Goal: Obtain resource: Obtain resource

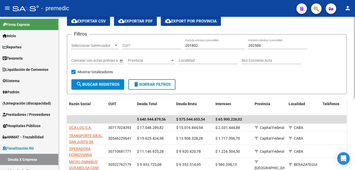
scroll to position [78, 0]
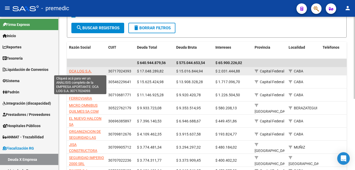
click at [83, 70] on span "OCA LOG S.A." at bounding box center [80, 71] width 23 height 4
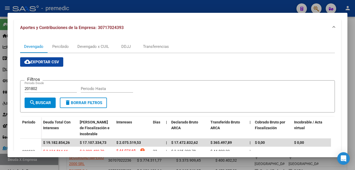
scroll to position [55, 0]
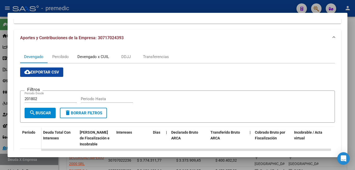
click at [87, 55] on div "Devengado x CUIL" at bounding box center [93, 57] width 32 height 6
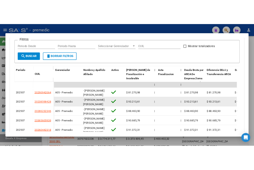
scroll to position [131, 0]
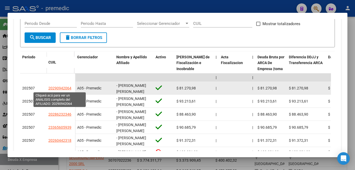
drag, startPoint x: 52, startPoint y: 90, endPoint x: 69, endPoint y: 88, distance: 16.9
click at [69, 88] on app-link-go-to "20290942064" at bounding box center [59, 88] width 23 height 6
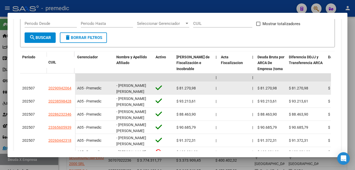
copy span "29094206"
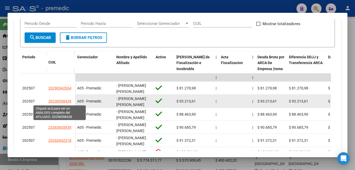
drag, startPoint x: 52, startPoint y: 102, endPoint x: 69, endPoint y: 103, distance: 17.0
click at [69, 103] on span "20238598428" at bounding box center [59, 101] width 23 height 4
copy span "23859842"
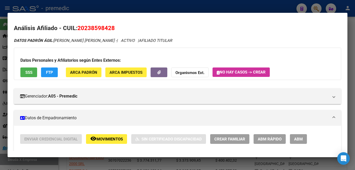
drag, startPoint x: 84, startPoint y: 28, endPoint x: 110, endPoint y: 29, distance: 26.4
click at [110, 29] on span "20238598428" at bounding box center [95, 28] width 37 height 7
copy span "23859842"
click at [92, 163] on div at bounding box center [177, 85] width 355 height 170
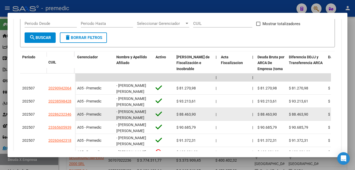
drag, startPoint x: 52, startPoint y: 116, endPoint x: 69, endPoint y: 117, distance: 16.5
click at [69, 117] on app-link-go-to "20286232346" at bounding box center [59, 114] width 23 height 6
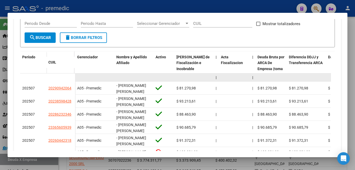
copy span "28623234"
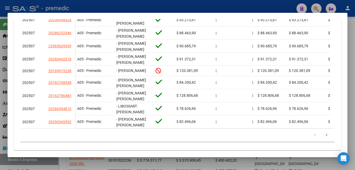
scroll to position [214, 0]
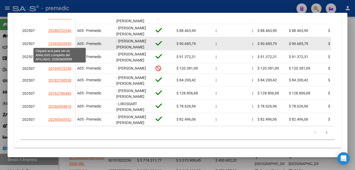
drag, startPoint x: 52, startPoint y: 46, endPoint x: 69, endPoint y: 46, distance: 17.2
click at [69, 46] on span "23365605939" at bounding box center [59, 44] width 23 height 4
copy span "36560593"
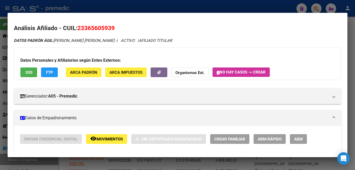
drag, startPoint x: 83, startPoint y: 27, endPoint x: 110, endPoint y: 29, distance: 27.2
click at [110, 29] on span "23365605939" at bounding box center [95, 28] width 37 height 7
copy span "36560593"
click at [59, 163] on div at bounding box center [177, 85] width 355 height 170
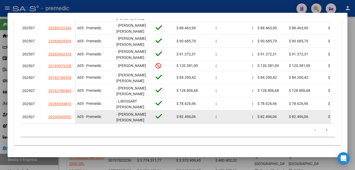
scroll to position [219, 0]
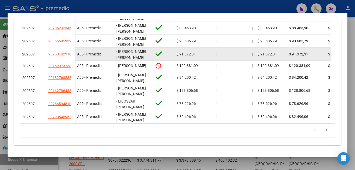
drag, startPoint x: 53, startPoint y: 56, endPoint x: 57, endPoint y: 56, distance: 3.7
click at [57, 56] on datatable-body-cell "20260442318" at bounding box center [60, 54] width 29 height 13
drag, startPoint x: 53, startPoint y: 54, endPoint x: 69, endPoint y: 55, distance: 16.2
click at [69, 55] on app-link-go-to "20260442318" at bounding box center [59, 54] width 23 height 6
copy span "26044231"
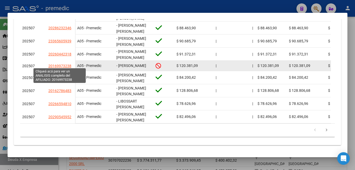
drag, startPoint x: 53, startPoint y: 66, endPoint x: 69, endPoint y: 66, distance: 15.9
click at [69, 66] on span "20169973238" at bounding box center [59, 66] width 23 height 4
copy span "16997323"
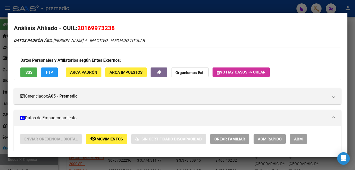
drag, startPoint x: 86, startPoint y: 25, endPoint x: 110, endPoint y: 26, distance: 24.6
click at [110, 26] on span "20169973238" at bounding box center [95, 28] width 37 height 7
copy span "16997323"
click at [80, 164] on div at bounding box center [177, 85] width 355 height 170
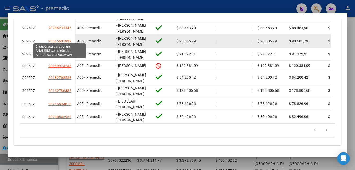
drag, startPoint x: 53, startPoint y: 41, endPoint x: 69, endPoint y: 40, distance: 16.2
click at [69, 40] on span "23365605939" at bounding box center [59, 41] width 23 height 4
copy span "36560593"
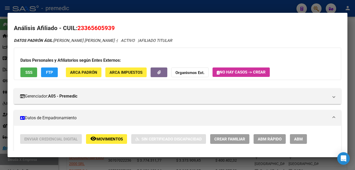
drag, startPoint x: 85, startPoint y: 28, endPoint x: 111, endPoint y: 32, distance: 26.4
click at [111, 32] on h2 "Análisis Afiliado - CUIL: 23365605939" at bounding box center [177, 28] width 327 height 9
click at [0, 109] on html "menu - premedic person Firma Express Inicio Calendario SSS Instructivos Contact…" at bounding box center [177, 85] width 355 height 170
click at [15, 165] on div at bounding box center [177, 85] width 355 height 170
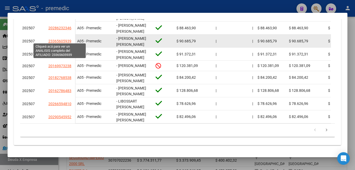
drag, startPoint x: 52, startPoint y: 41, endPoint x: 69, endPoint y: 41, distance: 17.0
click at [69, 41] on span "23365605939" at bounding box center [59, 41] width 23 height 4
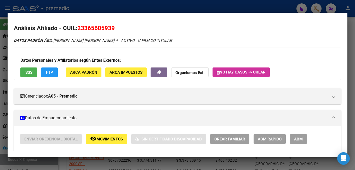
drag, startPoint x: 85, startPoint y: 28, endPoint x: 112, endPoint y: 31, distance: 27.3
click at [112, 31] on span "23365605939" at bounding box center [95, 28] width 37 height 7
click at [64, 164] on div at bounding box center [177, 85] width 355 height 170
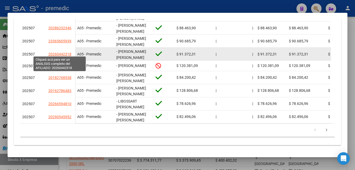
drag, startPoint x: 53, startPoint y: 55, endPoint x: 69, endPoint y: 54, distance: 16.0
click at [69, 54] on app-link-go-to "20260442318" at bounding box center [59, 54] width 23 height 6
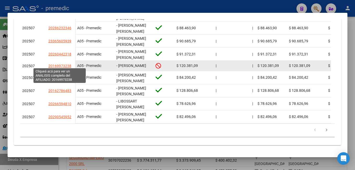
drag, startPoint x: 53, startPoint y: 66, endPoint x: 68, endPoint y: 66, distance: 15.1
click at [68, 66] on span "20169973238" at bounding box center [59, 66] width 23 height 4
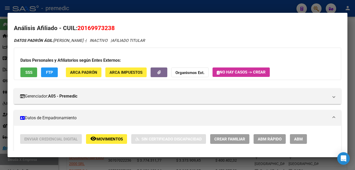
drag, startPoint x: 84, startPoint y: 25, endPoint x: 111, endPoint y: 25, distance: 26.9
click at [111, 25] on span "20169973238" at bounding box center [95, 28] width 37 height 7
click at [55, 162] on div at bounding box center [177, 85] width 355 height 170
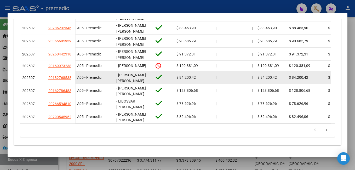
drag, startPoint x: 54, startPoint y: 77, endPoint x: 60, endPoint y: 79, distance: 6.7
click at [60, 79] on datatable-body-cell "20182768538" at bounding box center [60, 77] width 29 height 13
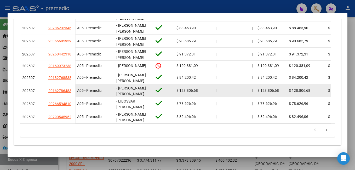
drag, startPoint x: 60, startPoint y: 79, endPoint x: 53, endPoint y: 83, distance: 8.2
click at [53, 84] on datatable-body-cell "20162786483" at bounding box center [60, 90] width 29 height 13
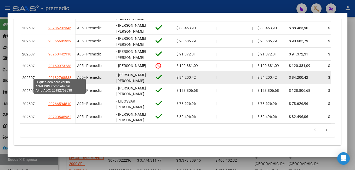
drag, startPoint x: 53, startPoint y: 76, endPoint x: 69, endPoint y: 76, distance: 16.2
click at [69, 76] on span "20182768538" at bounding box center [59, 77] width 23 height 4
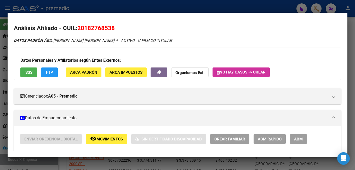
drag, startPoint x: 84, startPoint y: 28, endPoint x: 112, endPoint y: 30, distance: 28.0
click at [112, 30] on span "20182768538" at bounding box center [95, 28] width 37 height 7
click at [62, 161] on div at bounding box center [177, 85] width 355 height 170
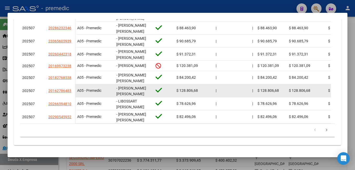
drag, startPoint x: 53, startPoint y: 89, endPoint x: 68, endPoint y: 89, distance: 14.9
click at [68, 89] on app-link-go-to "20162786483" at bounding box center [59, 91] width 23 height 6
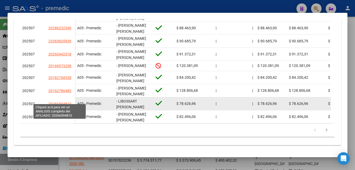
drag, startPoint x: 53, startPoint y: 101, endPoint x: 69, endPoint y: 101, distance: 16.2
click at [69, 102] on span "20266594810" at bounding box center [59, 104] width 23 height 4
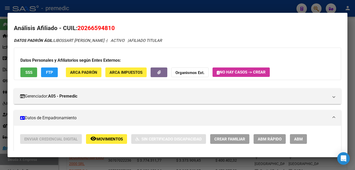
drag, startPoint x: 85, startPoint y: 26, endPoint x: 110, endPoint y: 27, distance: 25.3
click at [110, 27] on span "20266594810" at bounding box center [95, 28] width 37 height 7
click at [96, 118] on mat-panel-title "Datos de Empadronamiento" at bounding box center [174, 118] width 308 height 6
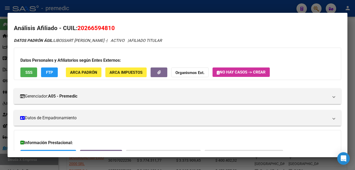
click at [0, 130] on html "menu - premedic person Firma Express Inicio Calendario SSS Instructivos Contact…" at bounding box center [177, 85] width 355 height 170
click at [5, 155] on div at bounding box center [177, 85] width 355 height 170
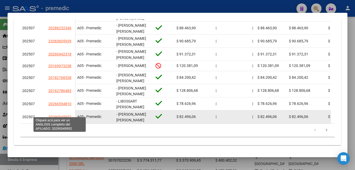
drag, startPoint x: 52, startPoint y: 114, endPoint x: 68, endPoint y: 114, distance: 15.7
click at [68, 115] on span "20290545952" at bounding box center [59, 117] width 23 height 4
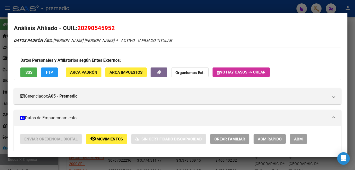
drag, startPoint x: 85, startPoint y: 30, endPoint x: 111, endPoint y: 30, distance: 25.6
click at [111, 30] on span "20290545952" at bounding box center [95, 28] width 37 height 7
click at [64, 167] on div at bounding box center [177, 85] width 355 height 170
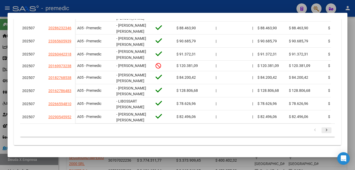
click at [323, 131] on icon "go to next page" at bounding box center [326, 130] width 7 height 6
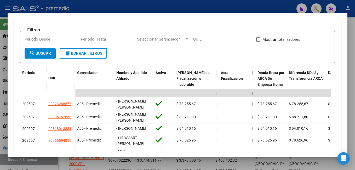
scroll to position [114, 0]
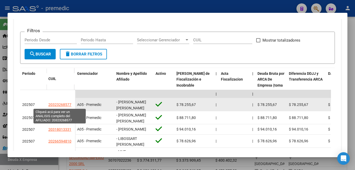
drag, startPoint x: 53, startPoint y: 107, endPoint x: 68, endPoint y: 106, distance: 14.9
click at [68, 106] on app-link-go-to "20323268577" at bounding box center [59, 105] width 23 height 6
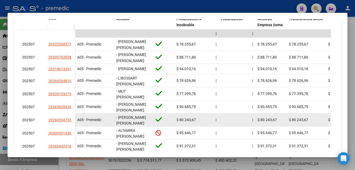
scroll to position [171, 0]
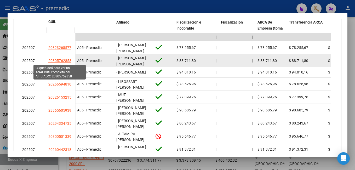
drag, startPoint x: 52, startPoint y: 63, endPoint x: 68, endPoint y: 63, distance: 15.9
click at [68, 62] on app-link-go-to "20305762858" at bounding box center [59, 61] width 23 height 6
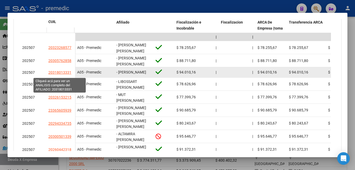
drag, startPoint x: 53, startPoint y: 76, endPoint x: 69, endPoint y: 74, distance: 16.3
click at [69, 74] on span "20318013331" at bounding box center [59, 72] width 23 height 4
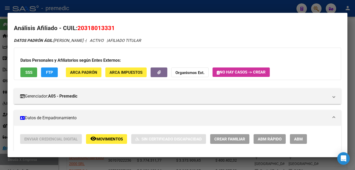
drag, startPoint x: 84, startPoint y: 29, endPoint x: 110, endPoint y: 30, distance: 26.4
click at [110, 30] on span "20318013331" at bounding box center [95, 28] width 37 height 7
click at [80, 162] on div at bounding box center [177, 85] width 355 height 170
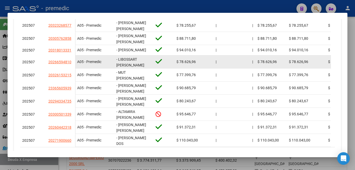
scroll to position [223, 0]
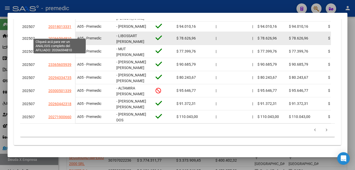
drag, startPoint x: 53, startPoint y: 37, endPoint x: 68, endPoint y: 36, distance: 14.9
click at [68, 36] on app-link-go-to "20266594810" at bounding box center [59, 39] width 23 height 6
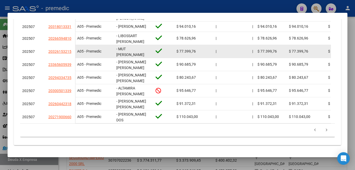
drag, startPoint x: 53, startPoint y: 50, endPoint x: 68, endPoint y: 50, distance: 14.9
click at [68, 50] on app-link-go-to "20326153215" at bounding box center [59, 52] width 23 height 6
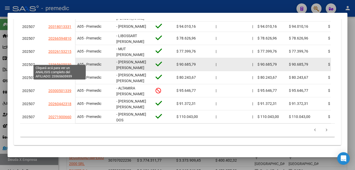
drag, startPoint x: 53, startPoint y: 62, endPoint x: 68, endPoint y: 61, distance: 15.4
click at [68, 62] on span "23365605939" at bounding box center [59, 64] width 23 height 4
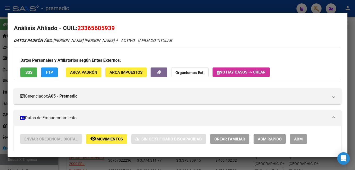
drag, startPoint x: 84, startPoint y: 28, endPoint x: 113, endPoint y: 27, distance: 29.0
click at [113, 27] on span "23365605939" at bounding box center [95, 28] width 37 height 7
click at [62, 164] on div at bounding box center [177, 85] width 355 height 170
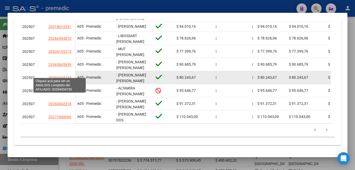
drag, startPoint x: 53, startPoint y: 76, endPoint x: 68, endPoint y: 75, distance: 14.9
click at [68, 75] on app-link-go-to "20294334735" at bounding box center [59, 78] width 23 height 6
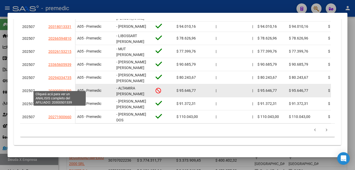
drag, startPoint x: 53, startPoint y: 89, endPoint x: 68, endPoint y: 90, distance: 15.2
click at [68, 90] on datatable-body-cell "20300501339" at bounding box center [60, 90] width 29 height 13
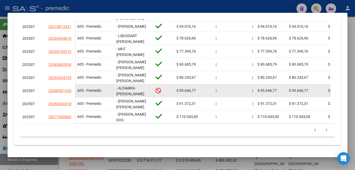
drag, startPoint x: 68, startPoint y: 90, endPoint x: 63, endPoint y: 93, distance: 5.1
click at [63, 93] on datatable-body-cell "20300501339" at bounding box center [60, 90] width 29 height 13
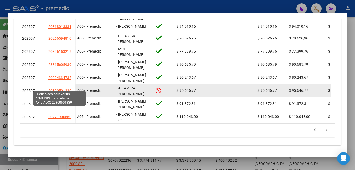
drag, startPoint x: 53, startPoint y: 88, endPoint x: 69, endPoint y: 88, distance: 15.4
click at [69, 89] on span "20300501339" at bounding box center [59, 91] width 23 height 4
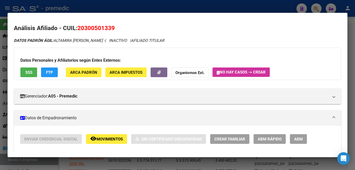
drag, startPoint x: 85, startPoint y: 29, endPoint x: 111, endPoint y: 28, distance: 25.6
click at [111, 28] on span "20300501339" at bounding box center [95, 28] width 37 height 7
click at [65, 161] on div at bounding box center [177, 85] width 355 height 170
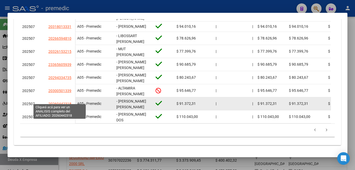
drag, startPoint x: 54, startPoint y: 102, endPoint x: 58, endPoint y: 103, distance: 5.1
click at [59, 103] on app-link-go-to "20260442318" at bounding box center [59, 104] width 23 height 6
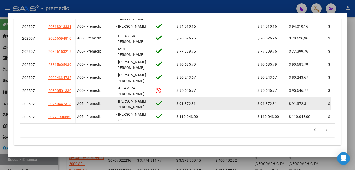
drag, startPoint x: 58, startPoint y: 103, endPoint x: 47, endPoint y: 105, distance: 11.4
click at [47, 105] on datatable-body-cell "20260442318" at bounding box center [60, 103] width 29 height 13
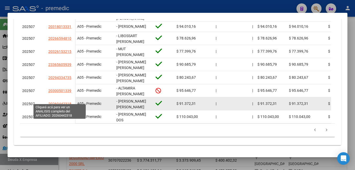
drag, startPoint x: 52, startPoint y: 101, endPoint x: 68, endPoint y: 101, distance: 15.9
click at [68, 102] on span "20260442318" at bounding box center [59, 104] width 23 height 4
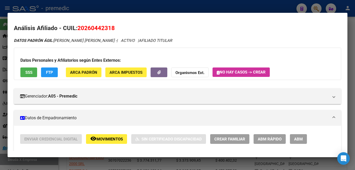
drag, startPoint x: 85, startPoint y: 31, endPoint x: 112, endPoint y: 28, distance: 26.8
click at [112, 28] on span "20260442318" at bounding box center [95, 28] width 37 height 7
click at [74, 166] on div at bounding box center [177, 85] width 355 height 170
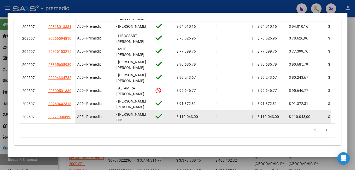
drag, startPoint x: 53, startPoint y: 114, endPoint x: 69, endPoint y: 115, distance: 15.7
click at [69, 115] on app-link-go-to "20271900660" at bounding box center [59, 117] width 23 height 6
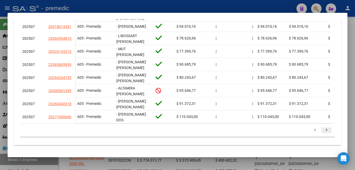
click at [323, 129] on icon "go to next page" at bounding box center [326, 130] width 7 height 6
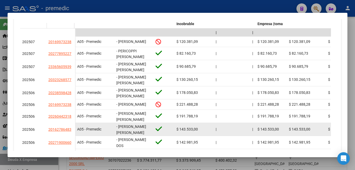
scroll to position [166, 0]
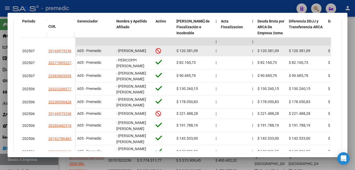
drag, startPoint x: 53, startPoint y: 54, endPoint x: 69, endPoint y: 53, distance: 16.7
click at [69, 53] on app-link-go-to "20169973238" at bounding box center [59, 51] width 23 height 6
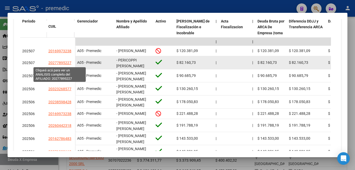
drag, startPoint x: 52, startPoint y: 64, endPoint x: 69, endPoint y: 64, distance: 17.0
click at [69, 64] on span "20277895227" at bounding box center [59, 63] width 23 height 4
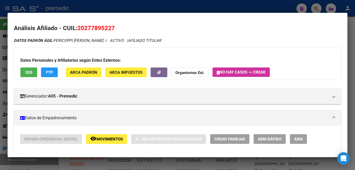
drag, startPoint x: 85, startPoint y: 28, endPoint x: 112, endPoint y: 32, distance: 27.4
click at [112, 32] on h2 "Análisis Afiliado - CUIL: 20277895227" at bounding box center [177, 28] width 327 height 9
click at [61, 167] on div at bounding box center [177, 85] width 355 height 170
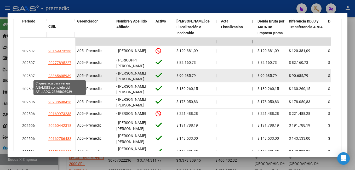
drag, startPoint x: 53, startPoint y: 76, endPoint x: 69, endPoint y: 77, distance: 15.4
click at [69, 77] on span "23365605939" at bounding box center [59, 76] width 23 height 4
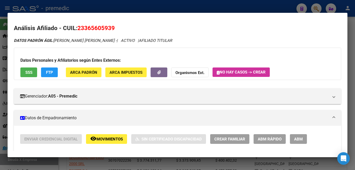
drag, startPoint x: 85, startPoint y: 26, endPoint x: 111, endPoint y: 27, distance: 26.6
click at [111, 27] on span "23365605939" at bounding box center [95, 28] width 37 height 7
click at [12, 126] on mat-dialog-content "Análisis Afiliado - CUIL: 23365605939 DATOS [PERSON_NAME] ÁGIL: [PERSON_NAME] […" at bounding box center [177, 85] width 339 height 132
click at [63, 163] on div at bounding box center [177, 85] width 355 height 170
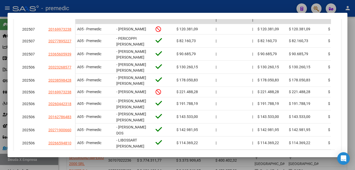
scroll to position [219, 0]
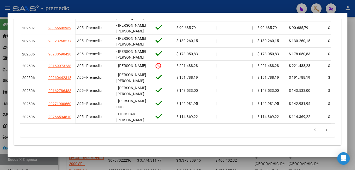
click at [350, 82] on div at bounding box center [177, 85] width 355 height 170
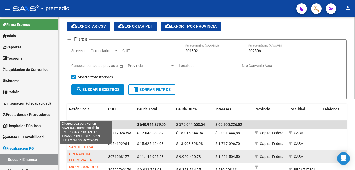
scroll to position [52, 0]
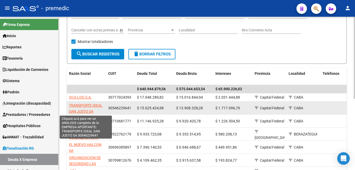
click at [87, 106] on span "TRANSPORTE IDEAL SAN JUSTO SA" at bounding box center [85, 108] width 33 height 10
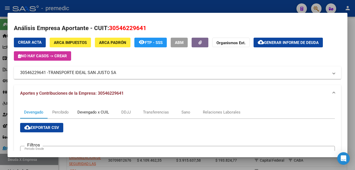
click at [84, 114] on div "Devengado x CUIL" at bounding box center [93, 112] width 32 height 6
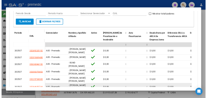
scroll to position [183, 0]
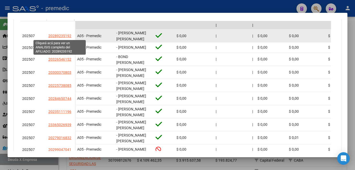
drag, startPoint x: 53, startPoint y: 39, endPoint x: 57, endPoint y: 38, distance: 4.6
click at [57, 38] on datatable-body-cell "20289235192" at bounding box center [60, 35] width 29 height 13
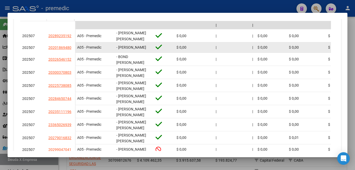
drag, startPoint x: 57, startPoint y: 38, endPoint x: 48, endPoint y: 45, distance: 11.6
click at [48, 46] on datatable-body-cell "20201869480" at bounding box center [60, 47] width 29 height 10
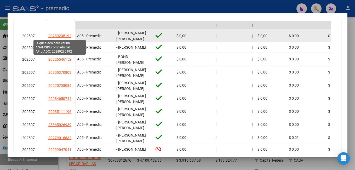
drag, startPoint x: 52, startPoint y: 38, endPoint x: 69, endPoint y: 38, distance: 17.2
click at [69, 38] on span "20289235192" at bounding box center [59, 36] width 23 height 4
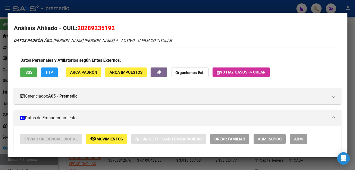
drag, startPoint x: 86, startPoint y: 27, endPoint x: 110, endPoint y: 29, distance: 24.9
click at [110, 29] on span "20289235192" at bounding box center [95, 28] width 37 height 7
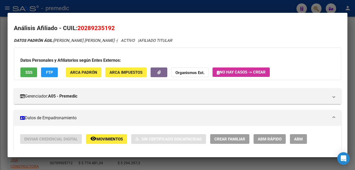
scroll to position [192, 0]
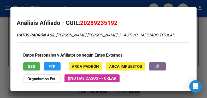
click at [201, 40] on div at bounding box center [103, 49] width 207 height 98
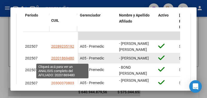
drag, startPoint x: 55, startPoint y: 62, endPoint x: 72, endPoint y: 60, distance: 16.8
click at [72, 60] on app-link-go-to "20201869480" at bounding box center [62, 58] width 23 height 6
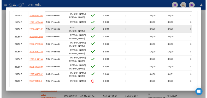
scroll to position [183, 0]
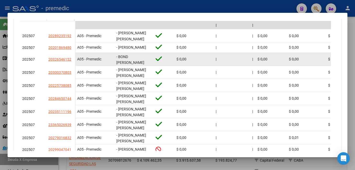
drag, startPoint x: 52, startPoint y: 65, endPoint x: 56, endPoint y: 67, distance: 3.6
click at [56, 66] on datatable-body-cell "20326546152" at bounding box center [60, 59] width 29 height 13
click at [55, 66] on datatable-body-cell "20326546152" at bounding box center [60, 59] width 29 height 13
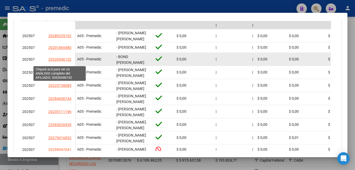
drag, startPoint x: 52, startPoint y: 64, endPoint x: 68, endPoint y: 64, distance: 16.2
click at [68, 62] on app-link-go-to "20326546152" at bounding box center [59, 59] width 23 height 6
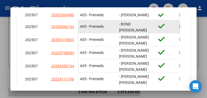
scroll to position [244, 0]
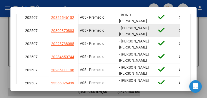
drag, startPoint x: 55, startPoint y: 34, endPoint x: 71, endPoint y: 36, distance: 15.5
click at [71, 34] on app-link-go-to "20300370803" at bounding box center [62, 31] width 23 height 6
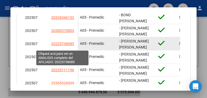
drag, startPoint x: 55, startPoint y: 48, endPoint x: 71, endPoint y: 48, distance: 15.9
click at [71, 46] on span "20225738085" at bounding box center [62, 44] width 23 height 4
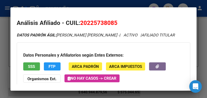
drag, startPoint x: 89, startPoint y: 23, endPoint x: 114, endPoint y: 27, distance: 25.5
click at [115, 25] on span "20225738085" at bounding box center [98, 22] width 37 height 7
drag, startPoint x: 86, startPoint y: 22, endPoint x: 114, endPoint y: 23, distance: 28.0
click at [114, 23] on span "20225738085" at bounding box center [98, 22] width 37 height 7
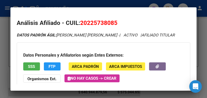
click at [5, 73] on div at bounding box center [103, 49] width 207 height 98
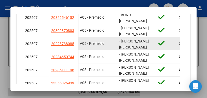
drag, startPoint x: 55, startPoint y: 49, endPoint x: 63, endPoint y: 50, distance: 7.9
click at [63, 50] on datatable-body-cell "20225738085" at bounding box center [63, 43] width 29 height 13
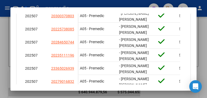
scroll to position [270, 0]
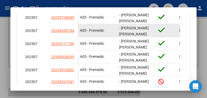
drag, startPoint x: 55, startPoint y: 36, endPoint x: 71, endPoint y: 36, distance: 15.4
click at [71, 34] on app-link-go-to "20284650744" at bounding box center [62, 31] width 23 height 6
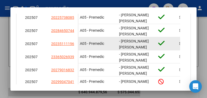
drag, startPoint x: 56, startPoint y: 49, endPoint x: 72, endPoint y: 49, distance: 15.9
click at [72, 47] on app-link-go-to "20235111196" at bounding box center [62, 44] width 23 height 6
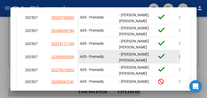
drag, startPoint x: 55, startPoint y: 62, endPoint x: 71, endPoint y: 62, distance: 16.2
click at [71, 60] on app-link-go-to "23365026939" at bounding box center [62, 57] width 23 height 6
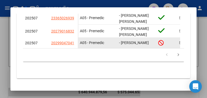
scroll to position [292, 0]
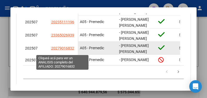
drag, startPoint x: 55, startPoint y: 52, endPoint x: 72, endPoint y: 53, distance: 16.2
click at [72, 50] on span "20279016832" at bounding box center [62, 48] width 23 height 4
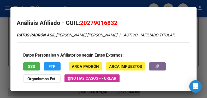
drag, startPoint x: 91, startPoint y: 22, endPoint x: 115, endPoint y: 22, distance: 24.8
click at [115, 22] on span "20279016832" at bounding box center [98, 22] width 37 height 7
click at [5, 58] on div at bounding box center [103, 49] width 207 height 98
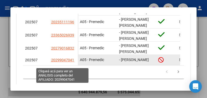
drag, startPoint x: 55, startPoint y: 66, endPoint x: 71, endPoint y: 65, distance: 16.2
click at [71, 62] on span "20299047041" at bounding box center [62, 60] width 23 height 4
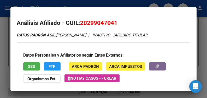
drag, startPoint x: 87, startPoint y: 23, endPoint x: 115, endPoint y: 27, distance: 27.4
click at [115, 27] on h2 "Análisis Afiliado - CUIL: 20299047041" at bounding box center [104, 23] width 174 height 9
click at [201, 43] on div at bounding box center [103, 49] width 207 height 98
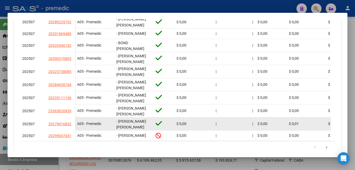
scroll to position [223, 0]
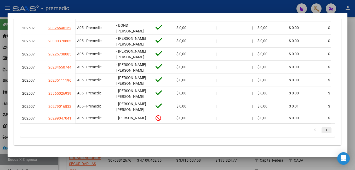
click at [323, 131] on icon "go to next page" at bounding box center [326, 130] width 7 height 6
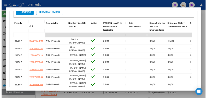
scroll to position [145, 0]
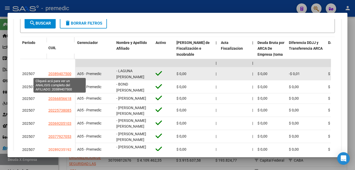
drag, startPoint x: 53, startPoint y: 74, endPoint x: 68, endPoint y: 76, distance: 15.2
click at [68, 76] on span "20389407500" at bounding box center [59, 74] width 23 height 4
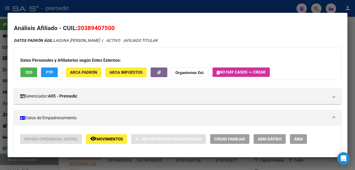
drag, startPoint x: 85, startPoint y: 26, endPoint x: 111, endPoint y: 29, distance: 25.5
click at [111, 29] on span "20389407500" at bounding box center [95, 28] width 37 height 7
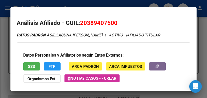
scroll to position [154, 0]
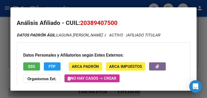
click at [7, 49] on div at bounding box center [103, 49] width 207 height 98
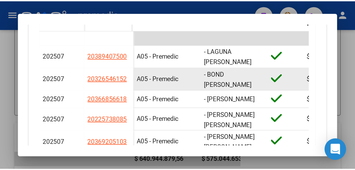
scroll to position [206, 0]
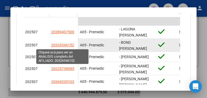
drag, startPoint x: 56, startPoint y: 46, endPoint x: 71, endPoint y: 46, distance: 15.2
click at [71, 46] on span "20326546152" at bounding box center [62, 45] width 23 height 4
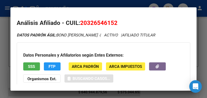
drag, startPoint x: 94, startPoint y: 23, endPoint x: 107, endPoint y: 23, distance: 13.1
click at [107, 23] on span "20326546152" at bounding box center [98, 22] width 37 height 7
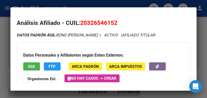
drag, startPoint x: 107, startPoint y: 23, endPoint x: 87, endPoint y: 22, distance: 19.9
click at [87, 22] on span "20326546152" at bounding box center [98, 22] width 37 height 7
drag, startPoint x: 92, startPoint y: 23, endPoint x: 114, endPoint y: 23, distance: 22.2
click at [114, 23] on span "20326546152" at bounding box center [98, 22] width 37 height 7
click at [3, 57] on div at bounding box center [103, 49] width 207 height 98
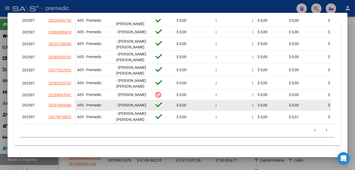
scroll to position [223, 0]
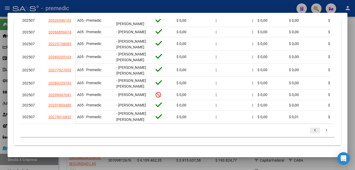
click at [311, 128] on icon "go to previous page" at bounding box center [314, 131] width 7 height 6
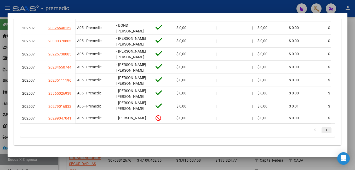
click at [323, 132] on icon "go to next page" at bounding box center [326, 130] width 7 height 6
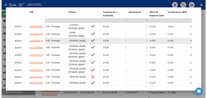
scroll to position [171, 0]
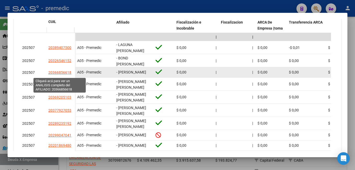
drag, startPoint x: 52, startPoint y: 75, endPoint x: 68, endPoint y: 74, distance: 15.7
click at [68, 74] on span "20366856618" at bounding box center [59, 72] width 23 height 4
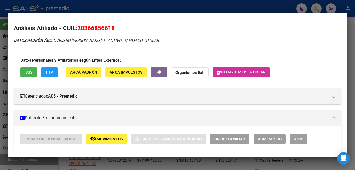
drag, startPoint x: 85, startPoint y: 26, endPoint x: 111, endPoint y: 25, distance: 25.6
click at [111, 25] on span "20366856618" at bounding box center [95, 28] width 37 height 7
click at [350, 69] on div at bounding box center [177, 85] width 355 height 170
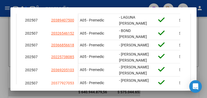
scroll to position [213, 0]
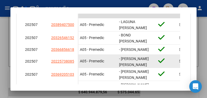
drag, startPoint x: 56, startPoint y: 66, endPoint x: 71, endPoint y: 66, distance: 14.9
click at [71, 64] on app-link-go-to "20225738085" at bounding box center [62, 61] width 23 height 6
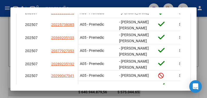
scroll to position [257, 0]
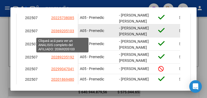
drag, startPoint x: 56, startPoint y: 35, endPoint x: 71, endPoint y: 35, distance: 15.4
click at [71, 33] on span "20369205103" at bounding box center [62, 31] width 23 height 4
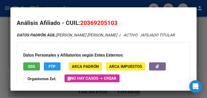
drag, startPoint x: 89, startPoint y: 22, endPoint x: 113, endPoint y: 27, distance: 25.2
click at [113, 27] on h2 "Análisis Afiliado - CUIL: 20369205103" at bounding box center [104, 23] width 174 height 9
click at [2, 90] on div at bounding box center [103, 49] width 207 height 98
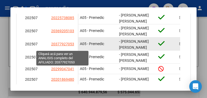
drag, startPoint x: 56, startPoint y: 48, endPoint x: 72, endPoint y: 47, distance: 16.5
click at [72, 46] on span "20377927053" at bounding box center [62, 44] width 23 height 4
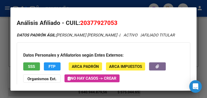
drag, startPoint x: 87, startPoint y: 21, endPoint x: 114, endPoint y: 21, distance: 26.1
click at [114, 21] on span "20377927053" at bounding box center [98, 22] width 37 height 7
click at [0, 45] on div at bounding box center [103, 49] width 207 height 98
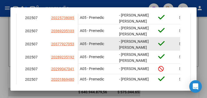
scroll to position [283, 0]
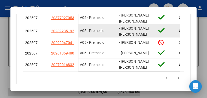
drag, startPoint x: 56, startPoint y: 35, endPoint x: 72, endPoint y: 36, distance: 16.7
click at [72, 34] on app-link-go-to "20289235192" at bounding box center [62, 31] width 23 height 6
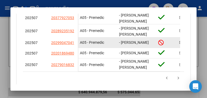
drag, startPoint x: 56, startPoint y: 49, endPoint x: 71, endPoint y: 49, distance: 15.1
click at [71, 46] on app-link-go-to "20299047041" at bounding box center [62, 43] width 23 height 6
drag, startPoint x: 60, startPoint y: 53, endPoint x: 50, endPoint y: 50, distance: 11.0
click at [50, 48] on datatable-body-cell "20299047041" at bounding box center [63, 42] width 29 height 10
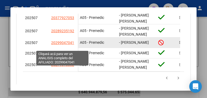
drag, startPoint x: 56, startPoint y: 48, endPoint x: 71, endPoint y: 48, distance: 15.7
click at [71, 45] on span "20299047041" at bounding box center [62, 42] width 23 height 4
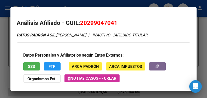
drag, startPoint x: 90, startPoint y: 25, endPoint x: 114, endPoint y: 26, distance: 23.8
click at [114, 26] on h2 "Análisis Afiliado - CUIL: 20299047041" at bounding box center [104, 23] width 174 height 9
click at [6, 57] on div at bounding box center [103, 49] width 207 height 98
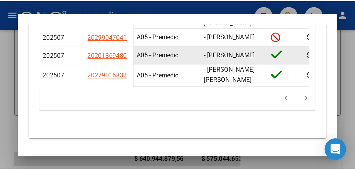
scroll to position [292, 0]
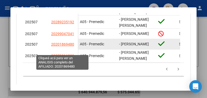
drag, startPoint x: 56, startPoint y: 52, endPoint x: 72, endPoint y: 53, distance: 16.5
click at [72, 46] on span "20201869480" at bounding box center [62, 44] width 23 height 4
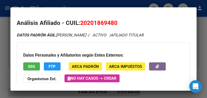
drag, startPoint x: 89, startPoint y: 26, endPoint x: 114, endPoint y: 23, distance: 25.0
click at [114, 23] on span "20201869480" at bounding box center [98, 22] width 37 height 7
click at [0, 57] on div at bounding box center [103, 49] width 207 height 98
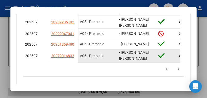
drag, startPoint x: 55, startPoint y: 65, endPoint x: 71, endPoint y: 66, distance: 15.9
click at [71, 59] on app-link-go-to "20279016832" at bounding box center [62, 56] width 23 height 6
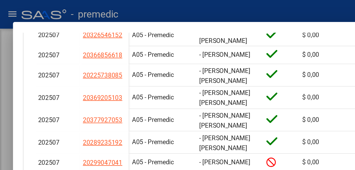
scroll to position [52, 0]
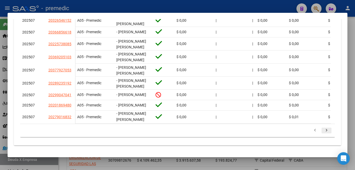
click at [323, 129] on icon "go to next page" at bounding box center [326, 131] width 7 height 6
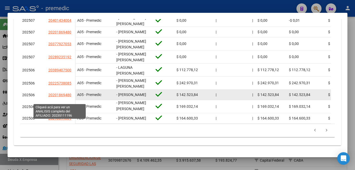
scroll to position [145, 0]
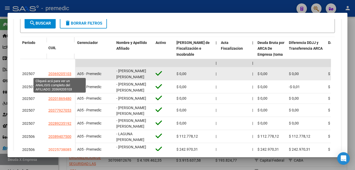
drag, startPoint x: 52, startPoint y: 74, endPoint x: 69, endPoint y: 75, distance: 17.2
click at [69, 75] on span "20369205103" at bounding box center [59, 74] width 23 height 4
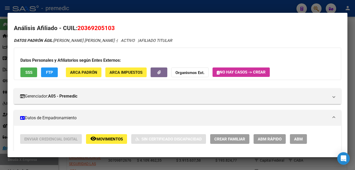
drag, startPoint x: 85, startPoint y: 27, endPoint x: 111, endPoint y: 25, distance: 26.2
click at [111, 25] on span "20369205103" at bounding box center [95, 28] width 37 height 7
drag, startPoint x: 57, startPoint y: 164, endPoint x: 63, endPoint y: 162, distance: 6.1
click at [57, 164] on div at bounding box center [177, 85] width 355 height 170
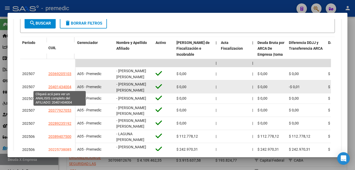
drag, startPoint x: 53, startPoint y: 88, endPoint x: 69, endPoint y: 88, distance: 16.4
click at [69, 88] on span "20401434004" at bounding box center [59, 87] width 23 height 4
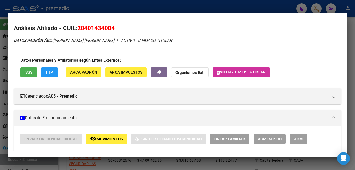
drag, startPoint x: 86, startPoint y: 29, endPoint x: 110, endPoint y: 30, distance: 24.3
click at [110, 30] on span "20401434004" at bounding box center [95, 28] width 37 height 7
click at [2, 110] on div at bounding box center [177, 85] width 355 height 170
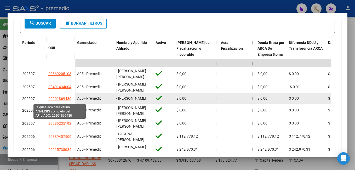
drag, startPoint x: 53, startPoint y: 100, endPoint x: 68, endPoint y: 101, distance: 14.6
click at [68, 101] on span "20201869480" at bounding box center [59, 98] width 23 height 4
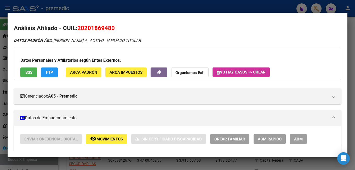
drag, startPoint x: 83, startPoint y: 26, endPoint x: 110, endPoint y: 24, distance: 27.2
click at [110, 24] on h2 "Análisis Afiliado - CUIL: 20201869480" at bounding box center [177, 28] width 327 height 9
click at [0, 118] on html "menu - premedic person Firma Express Inicio Calendario SSS Instructivos Contact…" at bounding box center [177, 85] width 355 height 170
click at [26, 164] on div at bounding box center [177, 85] width 355 height 170
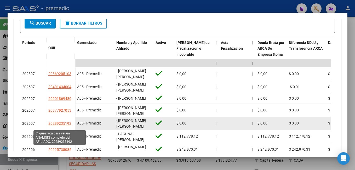
drag, startPoint x: 52, startPoint y: 125, endPoint x: 69, endPoint y: 125, distance: 16.7
click at [69, 125] on span "20289235192" at bounding box center [59, 123] width 23 height 4
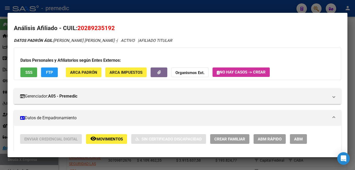
drag, startPoint x: 86, startPoint y: 29, endPoint x: 111, endPoint y: 30, distance: 24.8
click at [111, 30] on span "20289235192" at bounding box center [95, 28] width 37 height 7
click at [0, 123] on html "menu - premedic person Firma Express Inicio Calendario SSS Instructivos Contact…" at bounding box center [177, 85] width 355 height 170
click at [8, 132] on mat-dialog-content "Análisis Afiliado - CUIL: 20289235192 DATOS [PERSON_NAME] ÁGIL: [PERSON_NAME] […" at bounding box center [177, 85] width 339 height 132
click at [6, 132] on div at bounding box center [177, 85] width 355 height 170
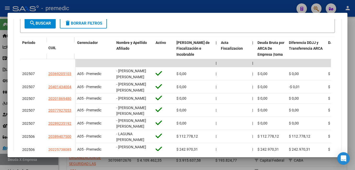
click at [69, 167] on div at bounding box center [177, 85] width 355 height 170
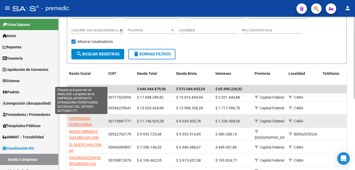
click at [76, 118] on span "OPERADORA FERROVIARIA SOCIEDAD DEL ESTADO" at bounding box center [81, 127] width 25 height 22
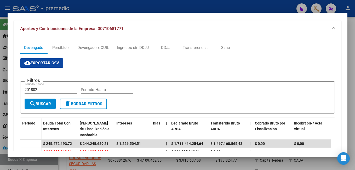
scroll to position [78, 0]
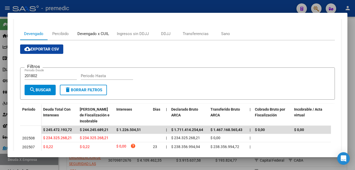
click at [90, 32] on div "Devengado x CUIL" at bounding box center [93, 34] width 32 height 6
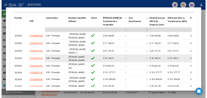
scroll to position [157, 0]
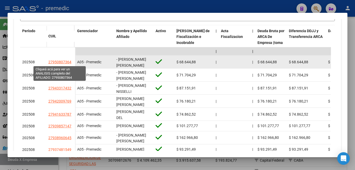
drag, startPoint x: 53, startPoint y: 62, endPoint x: 69, endPoint y: 61, distance: 16.0
click at [69, 61] on span "27950807364" at bounding box center [59, 62] width 23 height 4
type textarea "27950807364"
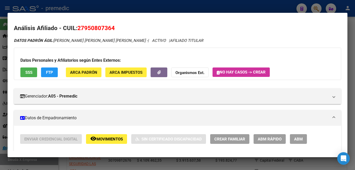
drag, startPoint x: 85, startPoint y: 29, endPoint x: 111, endPoint y: 28, distance: 26.4
click at [111, 28] on span "27950807364" at bounding box center [95, 28] width 37 height 7
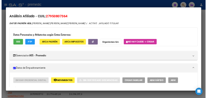
scroll to position [166, 0]
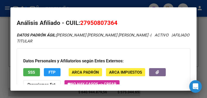
click at [200, 28] on div at bounding box center [103, 49] width 207 height 98
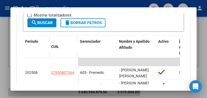
click at [6, 43] on div at bounding box center [103, 49] width 207 height 98
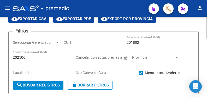
scroll to position [0, 0]
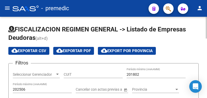
click at [82, 73] on input "CUIT" at bounding box center [93, 74] width 59 height 4
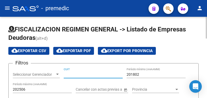
paste input "30-71610648-5"
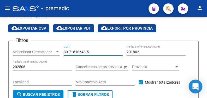
scroll to position [52, 0]
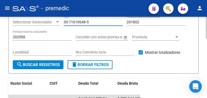
type input "30-71610648-5"
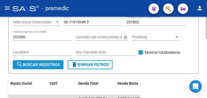
click at [50, 62] on span "search Buscar Registros" at bounding box center [37, 64] width 43 height 5
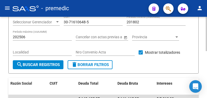
click at [146, 22] on input "201802" at bounding box center [156, 22] width 59 height 4
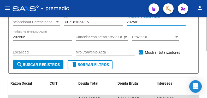
type input "202501"
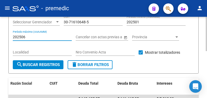
click at [45, 37] on input "202506" at bounding box center [42, 37] width 59 height 4
type input "202508"
click at [39, 64] on span "search Buscar Registros" at bounding box center [37, 64] width 43 height 5
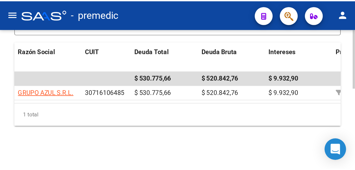
scroll to position [9, 0]
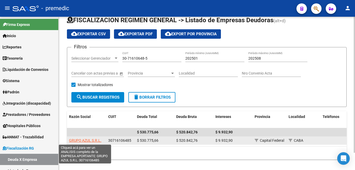
click at [91, 139] on span "GRUPO AZUL S.R.L." at bounding box center [85, 140] width 32 height 4
type textarea "30716106485"
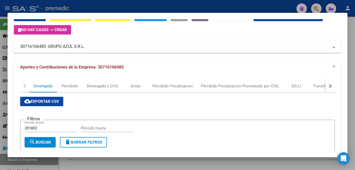
scroll to position [0, 0]
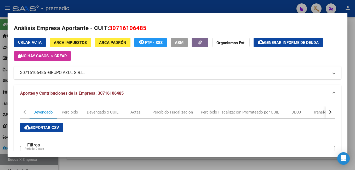
click at [284, 42] on span "Generar informe de deuda" at bounding box center [291, 42] width 55 height 5
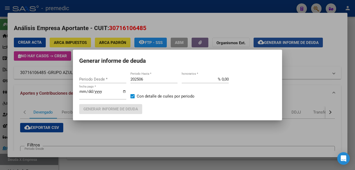
type input "202506"
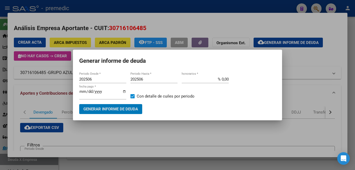
click at [190, 138] on div at bounding box center [177, 85] width 355 height 170
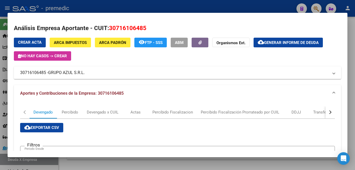
click at [301, 38] on button "cloud_download Generar informe de deuda" at bounding box center [287, 43] width 69 height 10
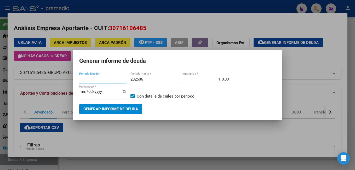
type input "202506"
drag, startPoint x: 147, startPoint y: 79, endPoint x: 152, endPoint y: 76, distance: 5.3
click at [147, 79] on input "202506" at bounding box center [153, 79] width 47 height 5
type input "202508"
click at [110, 107] on span "Generar informe de deuda" at bounding box center [110, 109] width 55 height 5
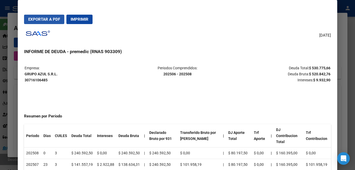
click at [44, 23] on button "Exportar a PDF" at bounding box center [44, 19] width 40 height 9
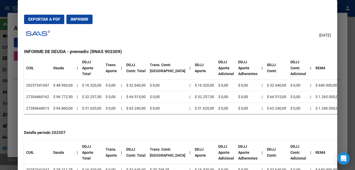
scroll to position [131, 0]
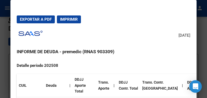
click at [5, 46] on div at bounding box center [103, 49] width 207 height 98
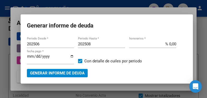
click at [7, 77] on div at bounding box center [103, 49] width 207 height 98
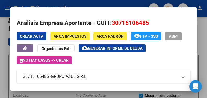
click at [0, 76] on html "menu - premedic person Firma Express Inicio Calendario SSS Instructivos Contact…" at bounding box center [103, 49] width 207 height 98
click at [13, 79] on mat-dialog-content "Análisis Empresa Aportante - CUIT: 30716106485 Crear Acta ARCA Impuestos ARCA […" at bounding box center [103, 49] width 186 height 70
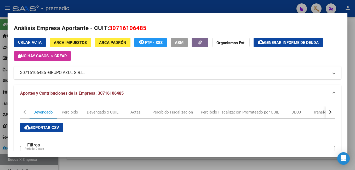
click at [3, 166] on div at bounding box center [177, 85] width 355 height 170
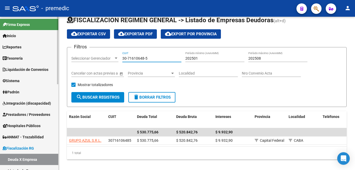
drag, startPoint x: 158, startPoint y: 60, endPoint x: 46, endPoint y: 59, distance: 112.0
click at [43, 58] on mat-sidenav-container "Firma Express Inicio Calendario SSS Instructivos Contacto OS Reportes Tablero d…" at bounding box center [177, 93] width 355 height 153
paste input "68392792"
type input "30-68392792-5"
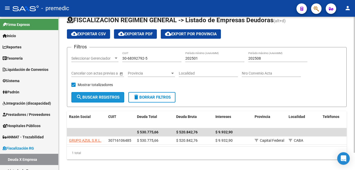
click at [105, 93] on button "search Buscar Registros" at bounding box center [97, 97] width 53 height 10
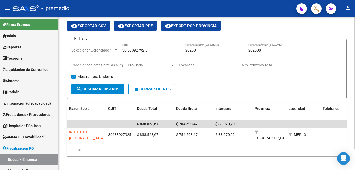
scroll to position [25, 0]
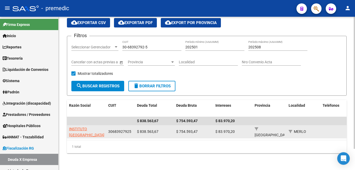
click at [68, 126] on datatable-body-cell "INSTITUTO [GEOGRAPHIC_DATA]" at bounding box center [86, 131] width 39 height 13
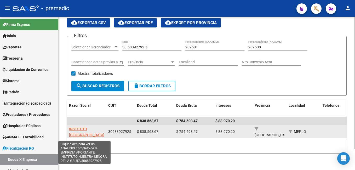
click at [72, 127] on span "INSTITUTO [GEOGRAPHIC_DATA]" at bounding box center [86, 132] width 35 height 10
type textarea "30683927925"
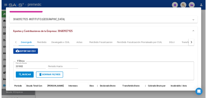
scroll to position [104, 0]
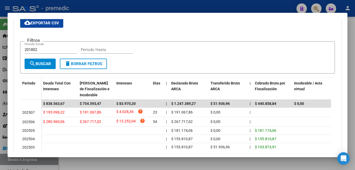
click at [72, 162] on div at bounding box center [177, 85] width 355 height 170
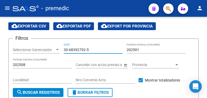
drag, startPoint x: 94, startPoint y: 51, endPoint x: -14, endPoint y: 39, distance: 109.2
click at [0, 39] on html "menu - premedic person Firma Express Inicio Calendario SSS Instructivos Contact…" at bounding box center [103, 49] width 207 height 98
paste input "57753896-0"
type input "30-57753896-0"
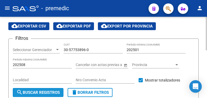
drag, startPoint x: 40, startPoint y: 90, endPoint x: 68, endPoint y: 96, distance: 28.9
click at [42, 91] on button "search Buscar Registros" at bounding box center [38, 92] width 51 height 9
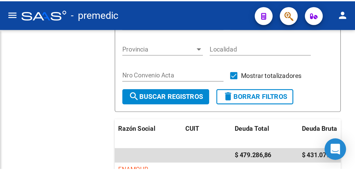
scroll to position [14, 0]
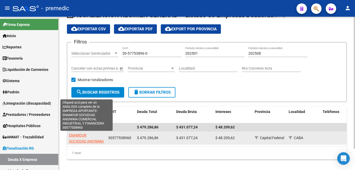
click at [81, 136] on span "ENAMOUR SOCIEDAD ANONIMA COMERCIAL INDUSTRIAL Y FINANCIERA" at bounding box center [86, 147] width 35 height 28
type textarea "30577538960"
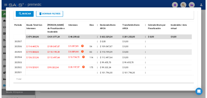
scroll to position [156, 0]
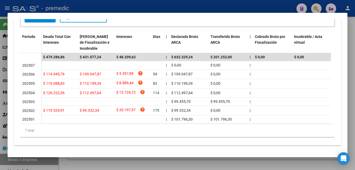
click at [97, 164] on div at bounding box center [177, 85] width 355 height 170
